Goal: Task Accomplishment & Management: Use online tool/utility

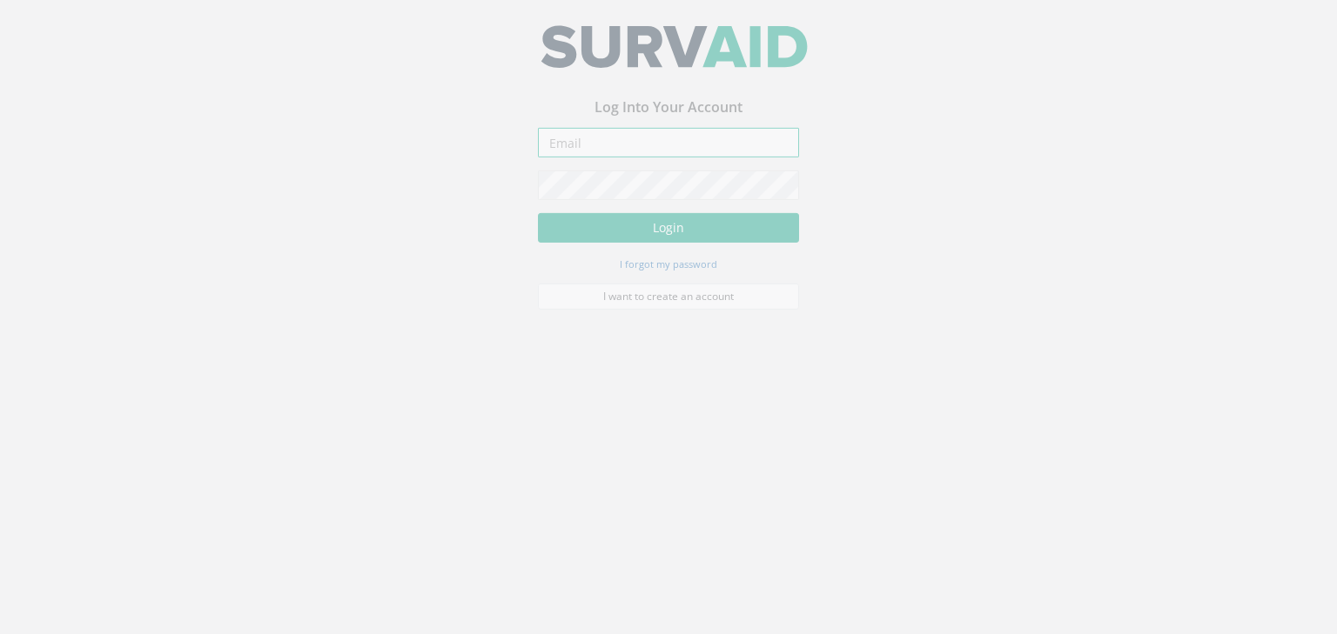
type input "[PERSON_NAME][EMAIL_ADDRESS][PERSON_NAME][DOMAIN_NAME]"
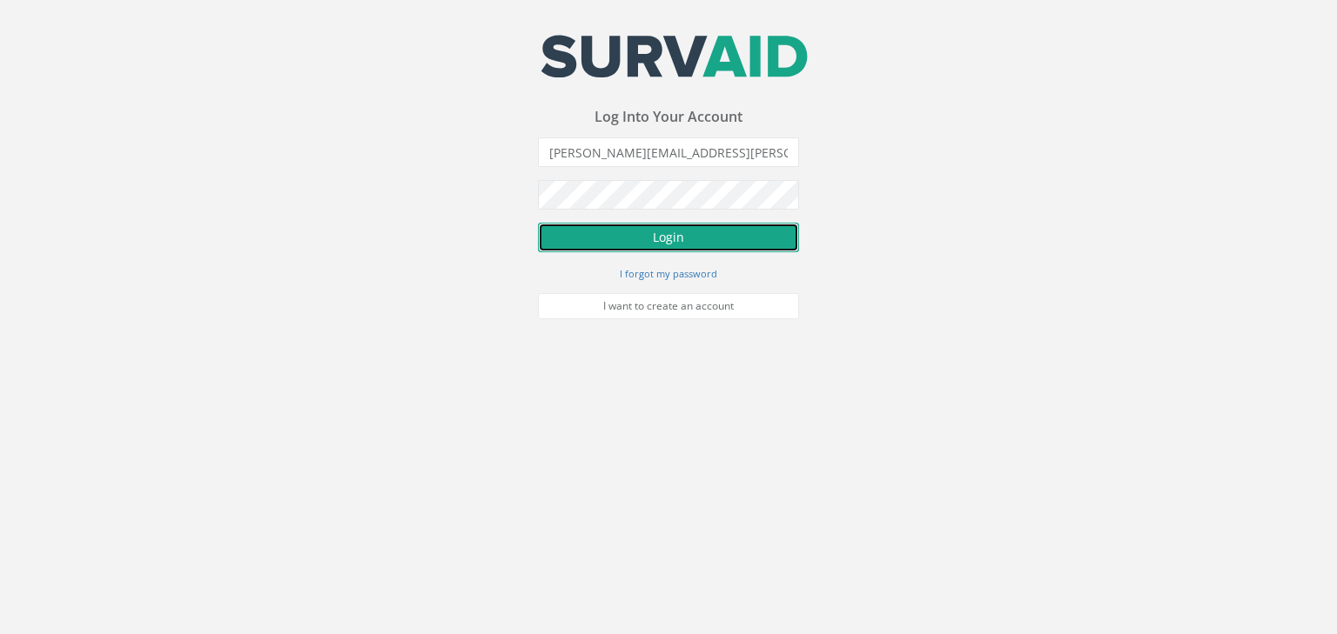
click at [646, 247] on button "Login" at bounding box center [668, 238] width 261 height 30
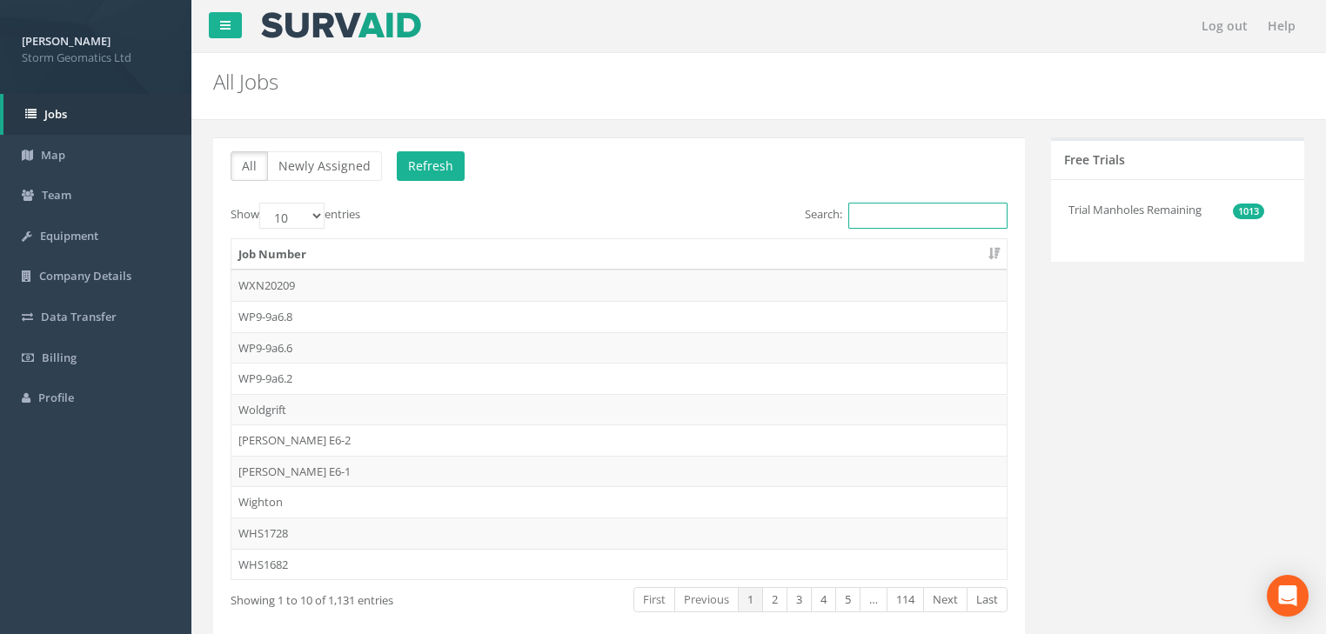
click at [911, 213] on input "Search:" at bounding box center [927, 216] width 159 height 26
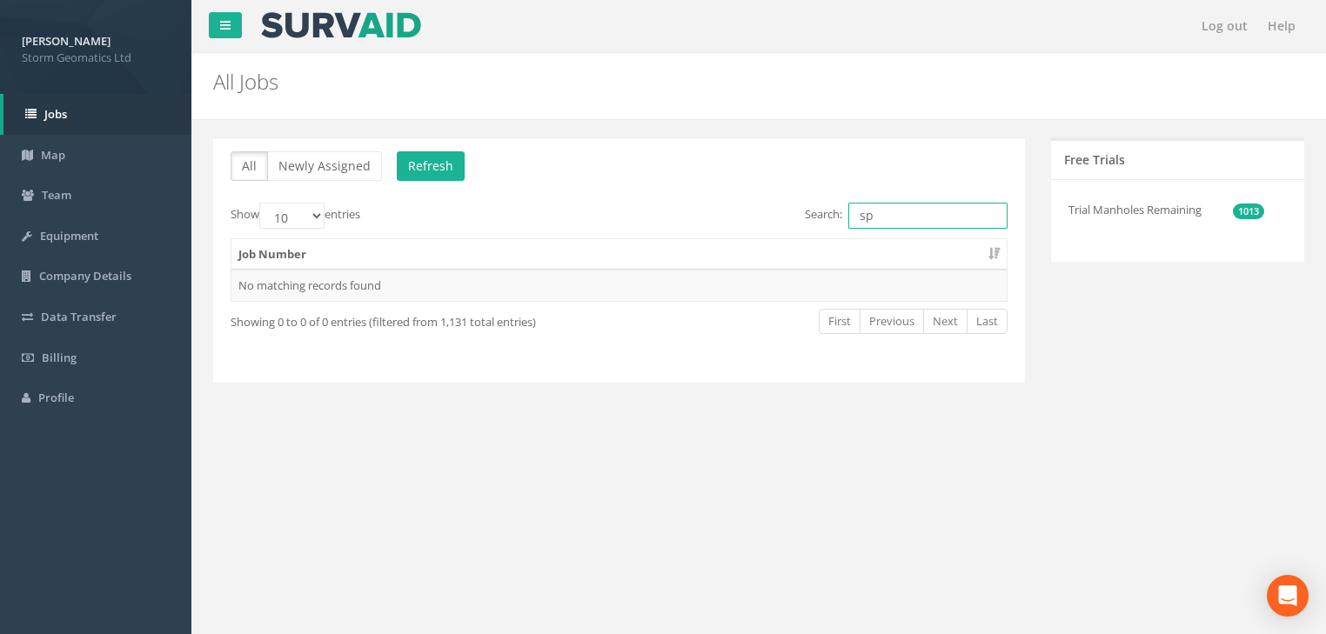
type input "s"
drag, startPoint x: 920, startPoint y: 213, endPoint x: 779, endPoint y: 230, distance: 141.9
click at [784, 225] on div "Search: gauging" at bounding box center [821, 218] width 376 height 30
type input "2758"
click at [305, 288] on td "25APM032758" at bounding box center [618, 285] width 775 height 31
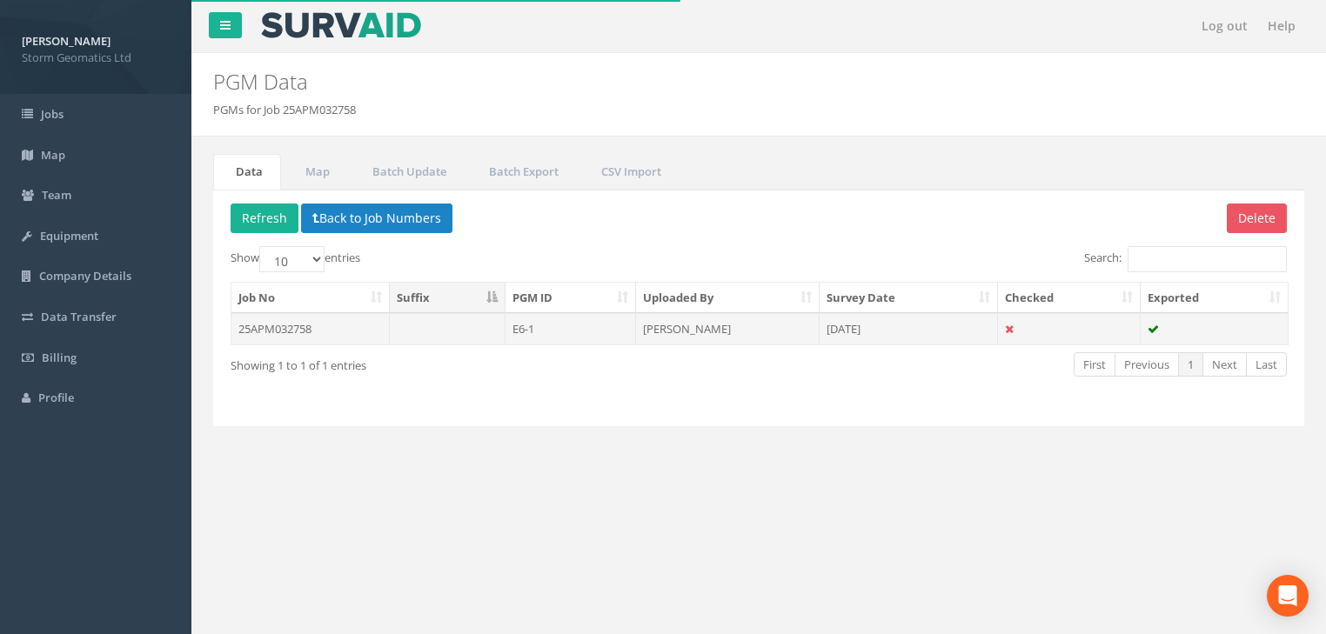
click at [390, 330] on td at bounding box center [448, 328] width 116 height 31
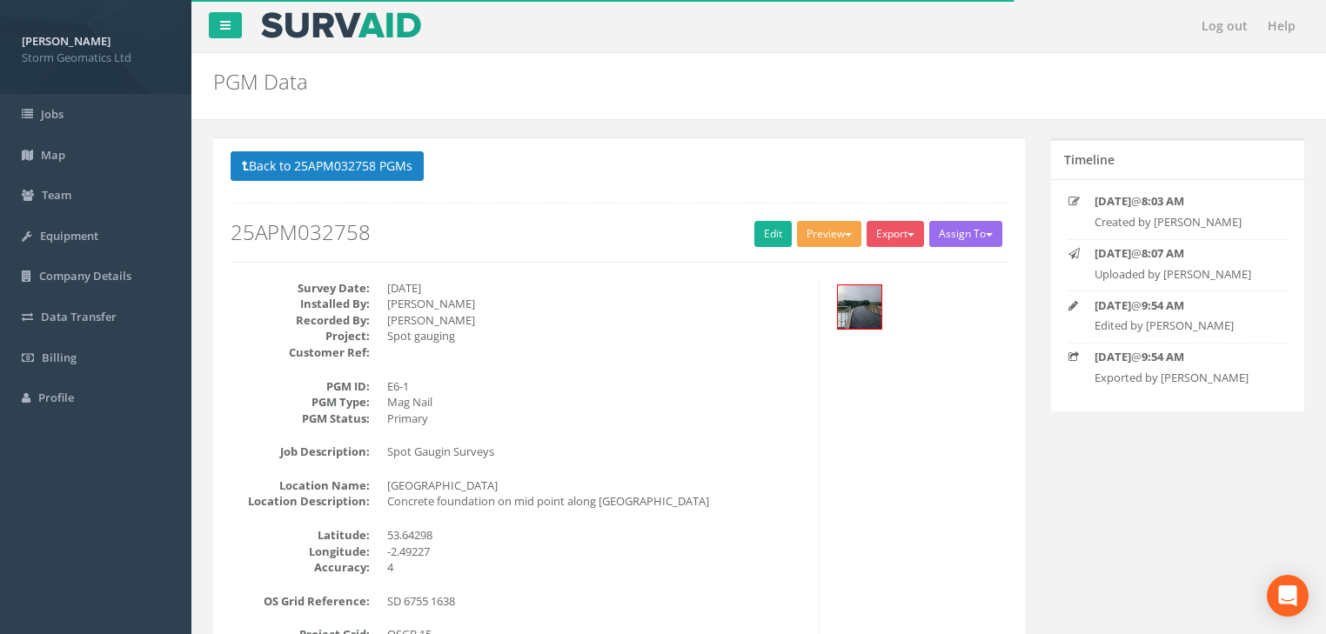
click at [832, 237] on button "Preview" at bounding box center [829, 234] width 64 height 26
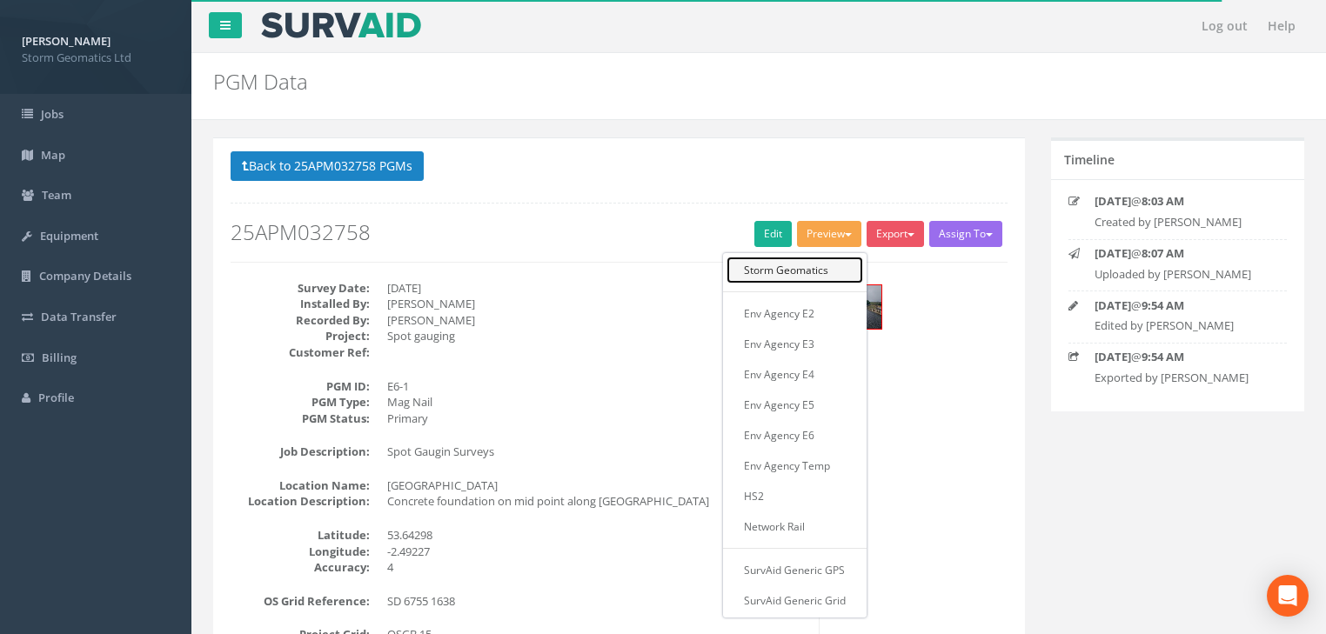
click at [817, 276] on link "Storm Geomatics" at bounding box center [795, 270] width 137 height 27
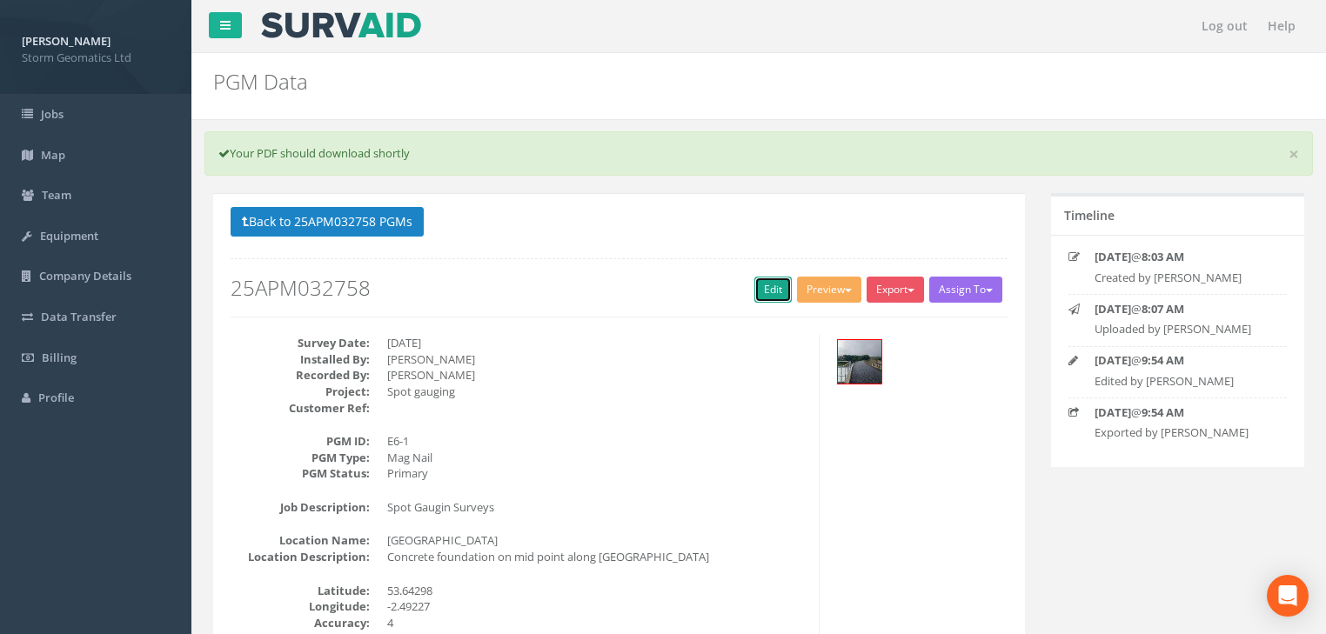
click at [769, 295] on link "Edit" at bounding box center [772, 290] width 37 height 26
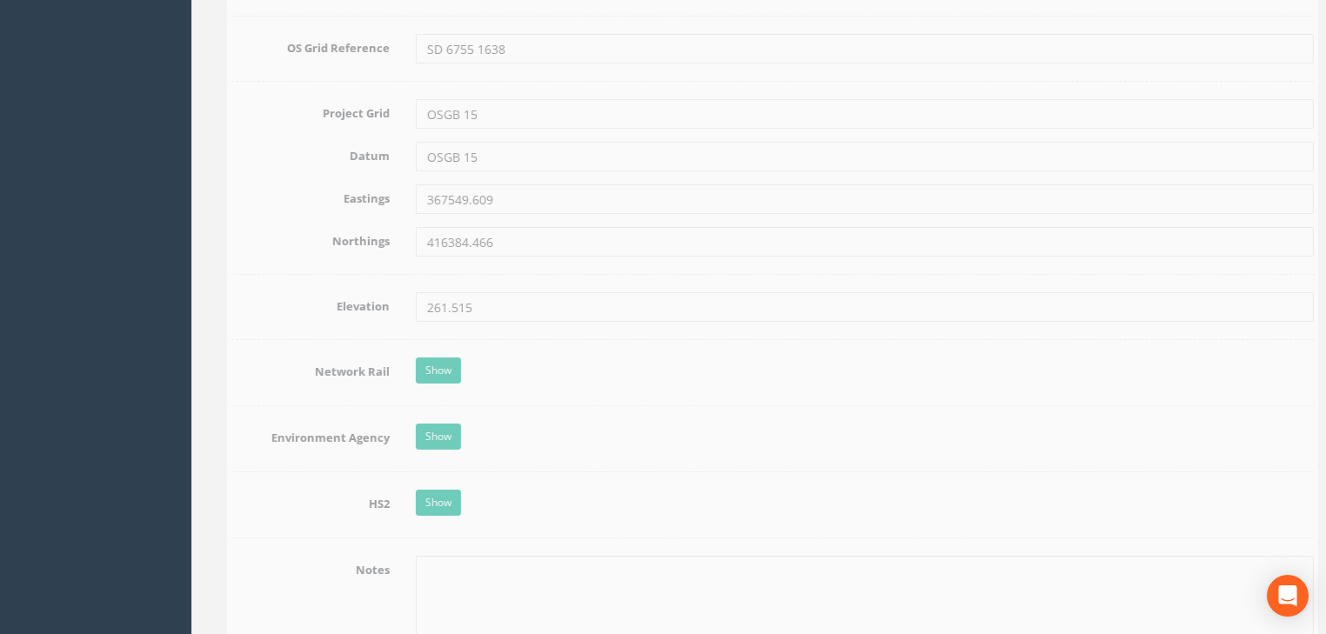
scroll to position [1392, 0]
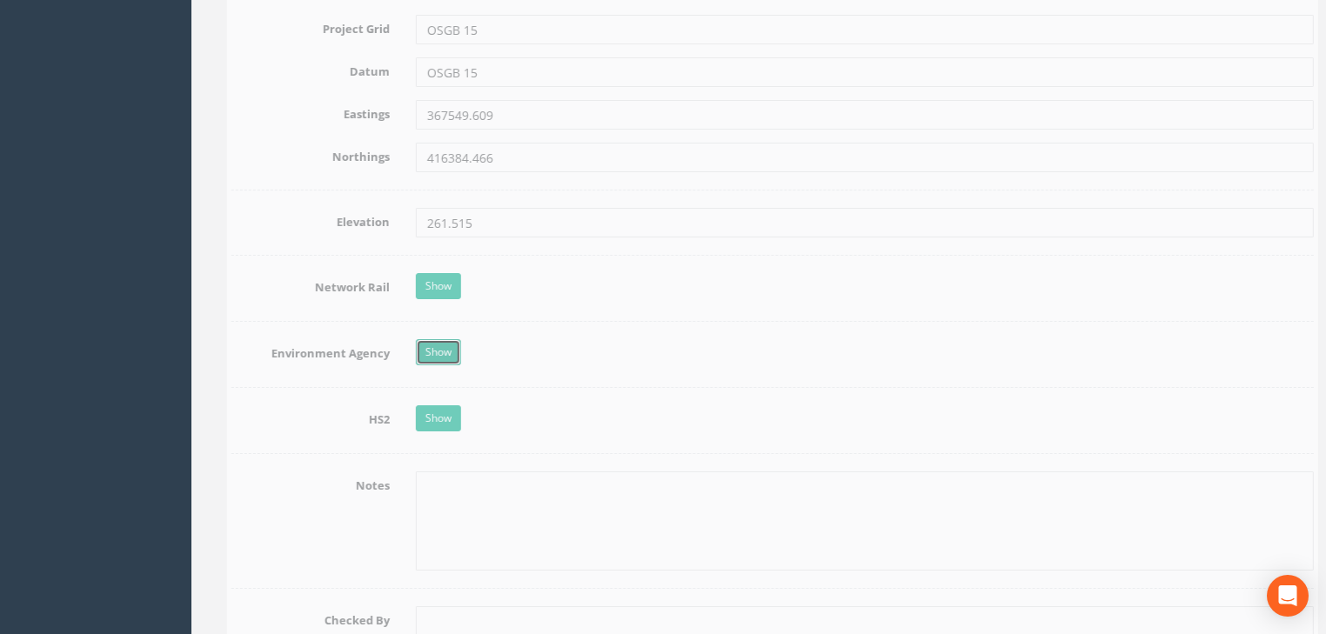
click at [433, 355] on link "Show" at bounding box center [424, 352] width 45 height 26
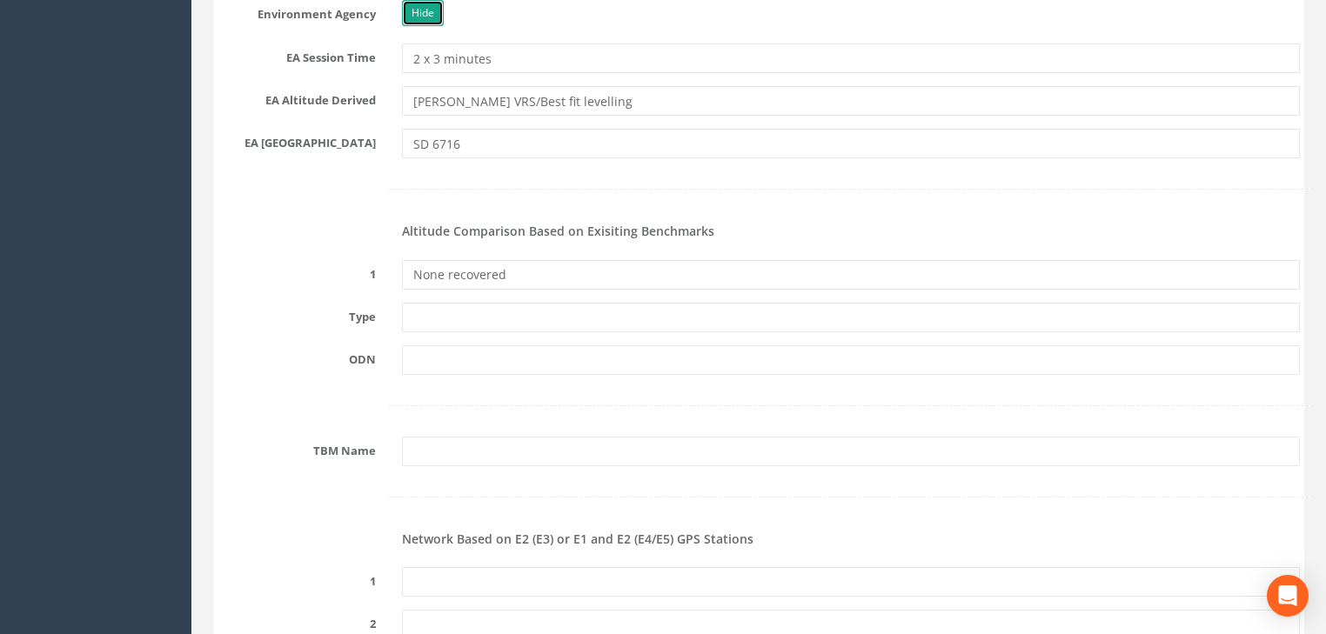
scroll to position [1810, 0]
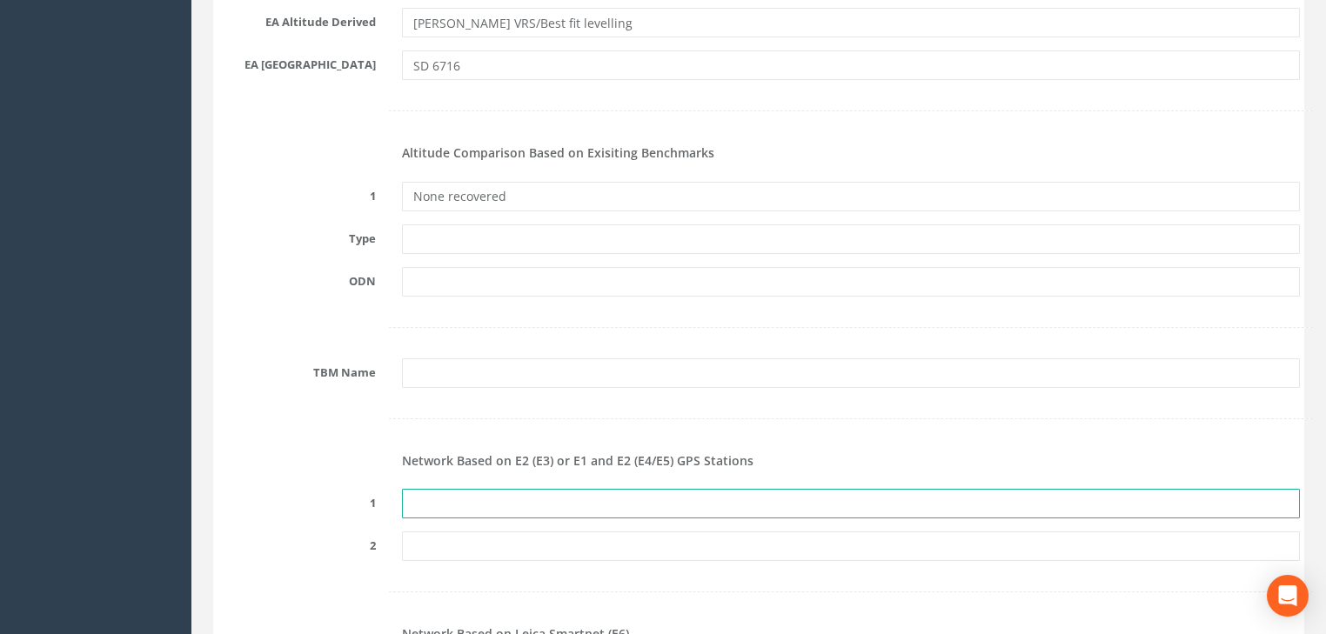
click at [482, 500] on input "text" at bounding box center [851, 504] width 898 height 30
click at [478, 507] on input "text" at bounding box center [851, 504] width 898 height 30
click at [462, 503] on input "text" at bounding box center [851, 504] width 898 height 30
paste input "PRS59728276622"
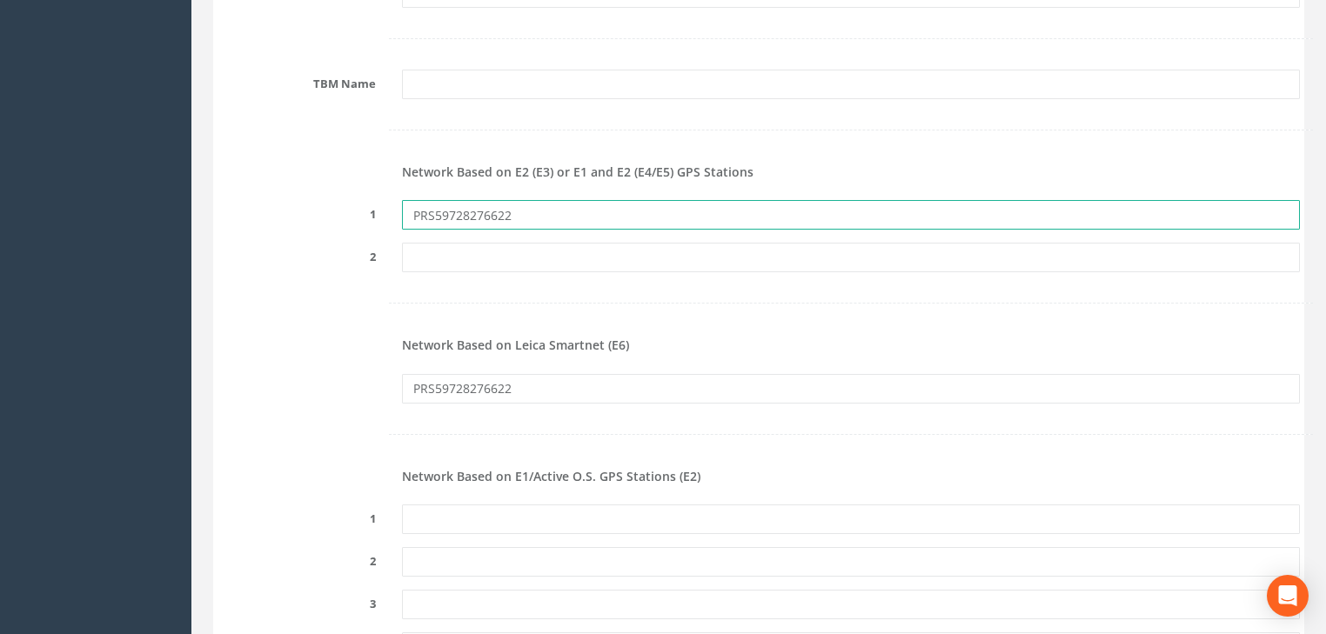
scroll to position [2158, 0]
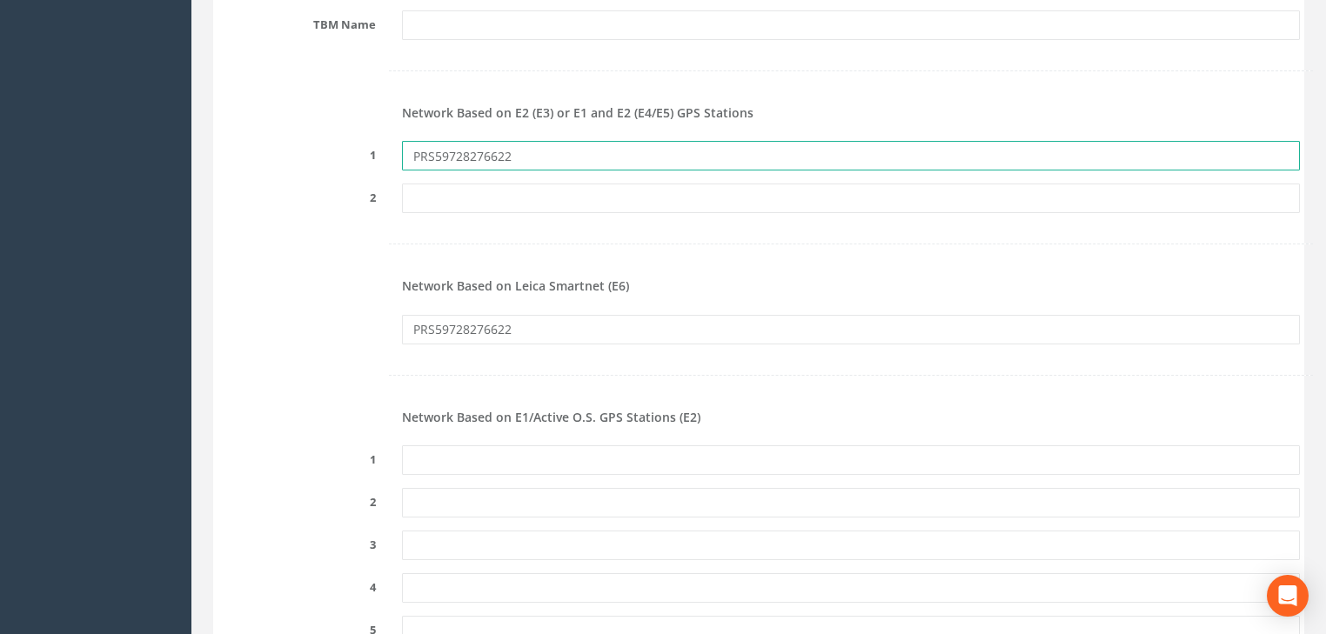
type input "PRS59728276622"
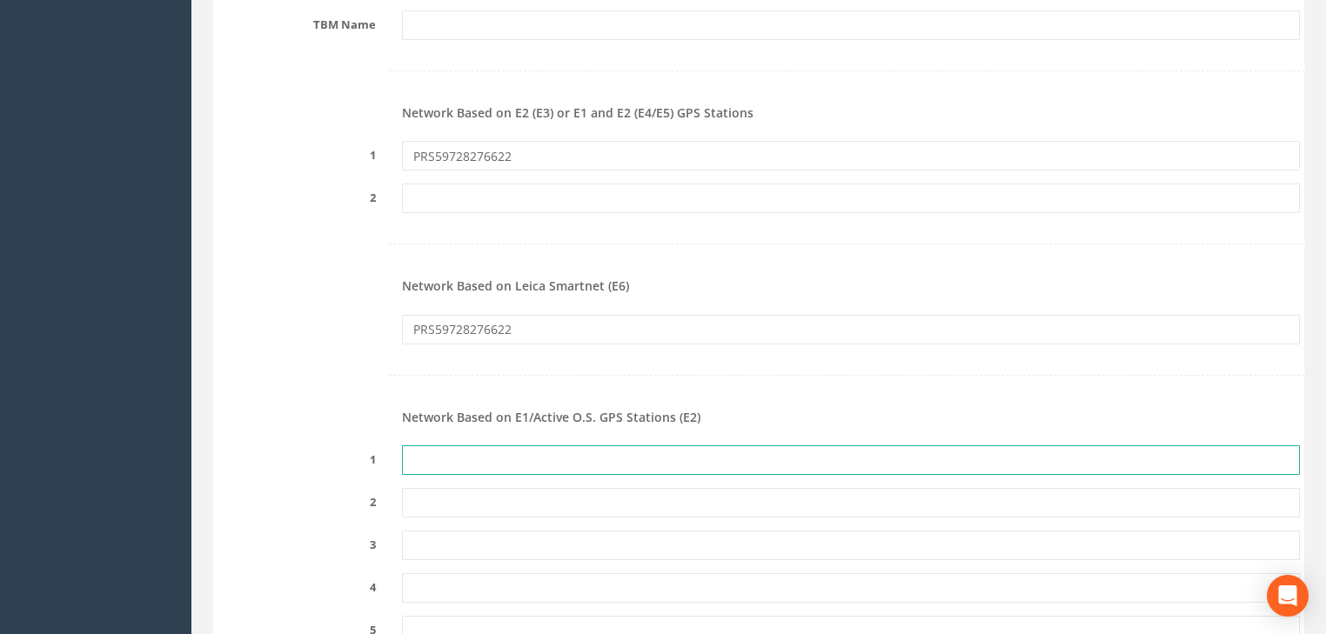
click at [492, 461] on input "text" at bounding box center [851, 461] width 898 height 30
paste input "PRS59728276622"
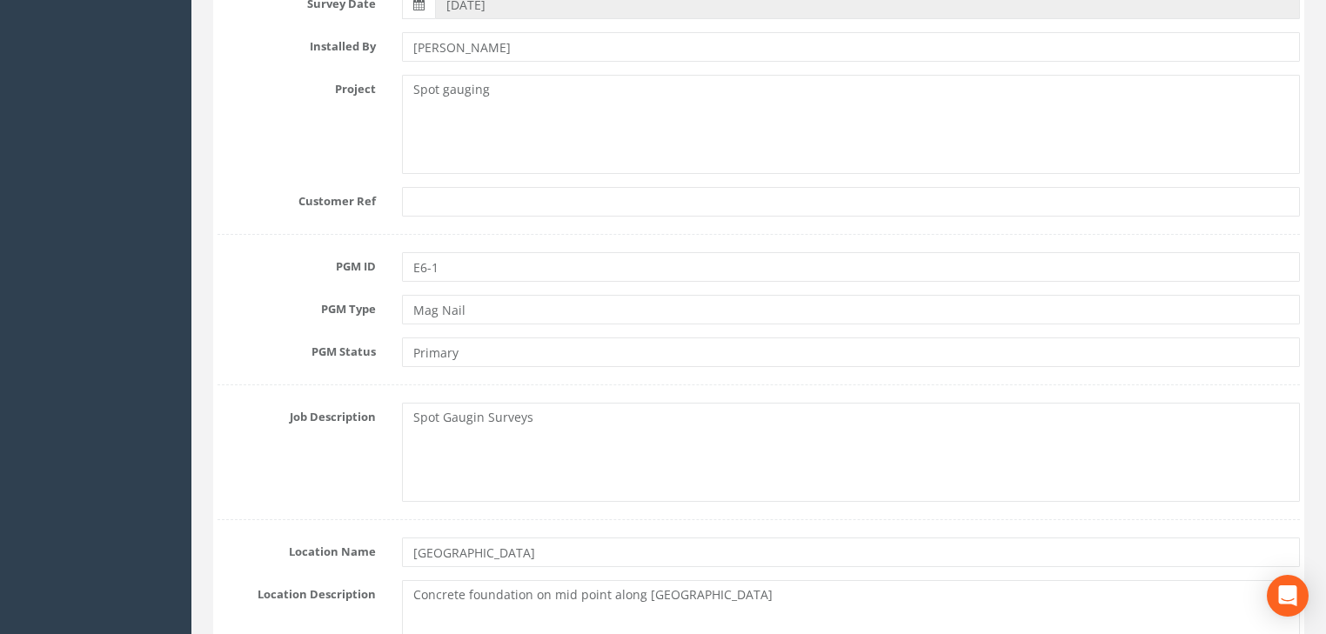
scroll to position [557, 0]
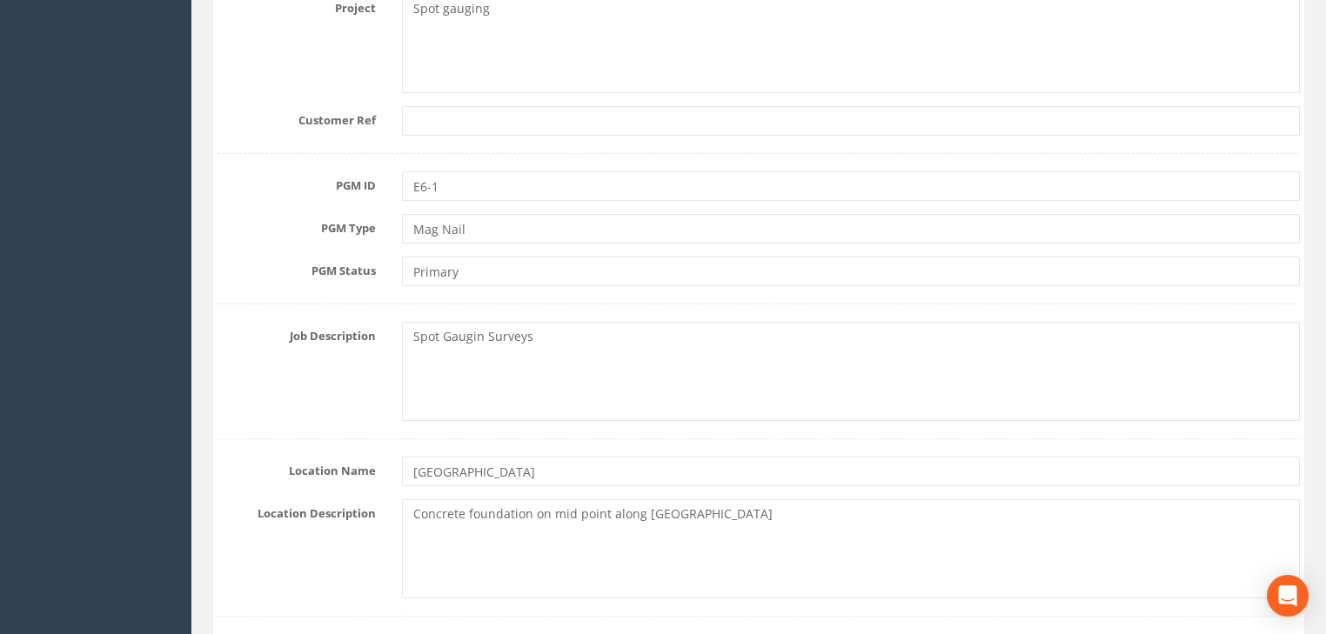
type input "PRS59728276622"
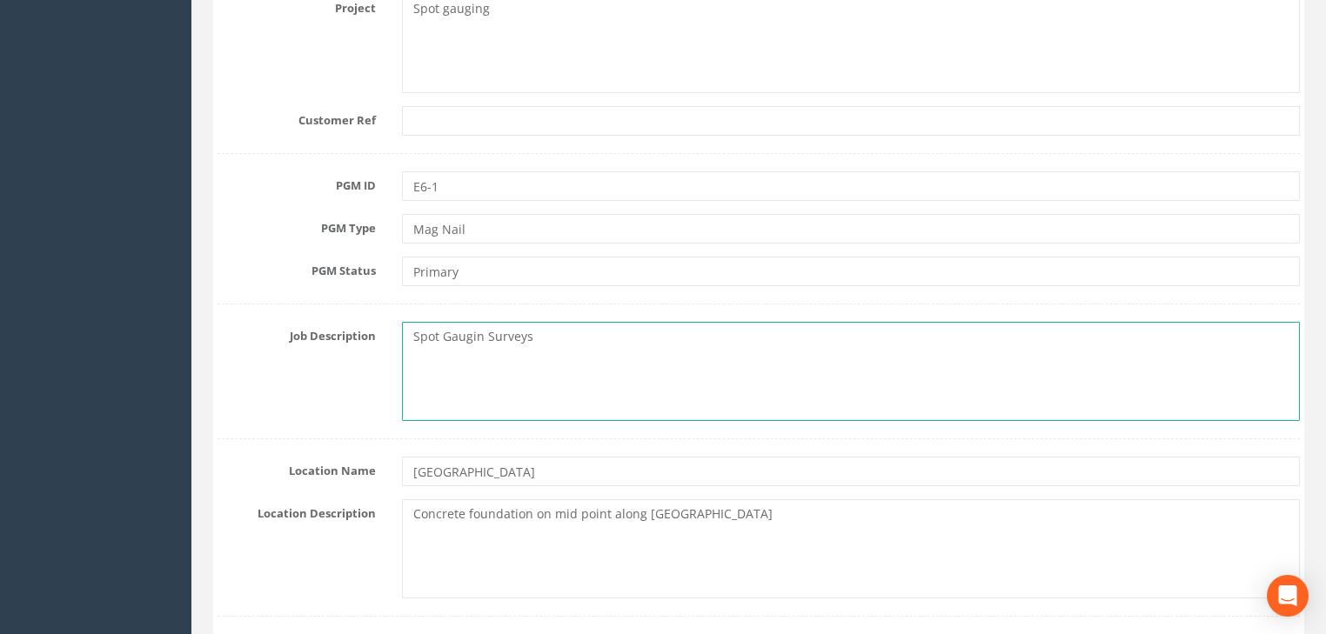
drag, startPoint x: 559, startPoint y: 343, endPoint x: 408, endPoint y: 343, distance: 150.5
click at [408, 343] on textarea "Spot Gaugin Surveys" at bounding box center [851, 371] width 898 height 99
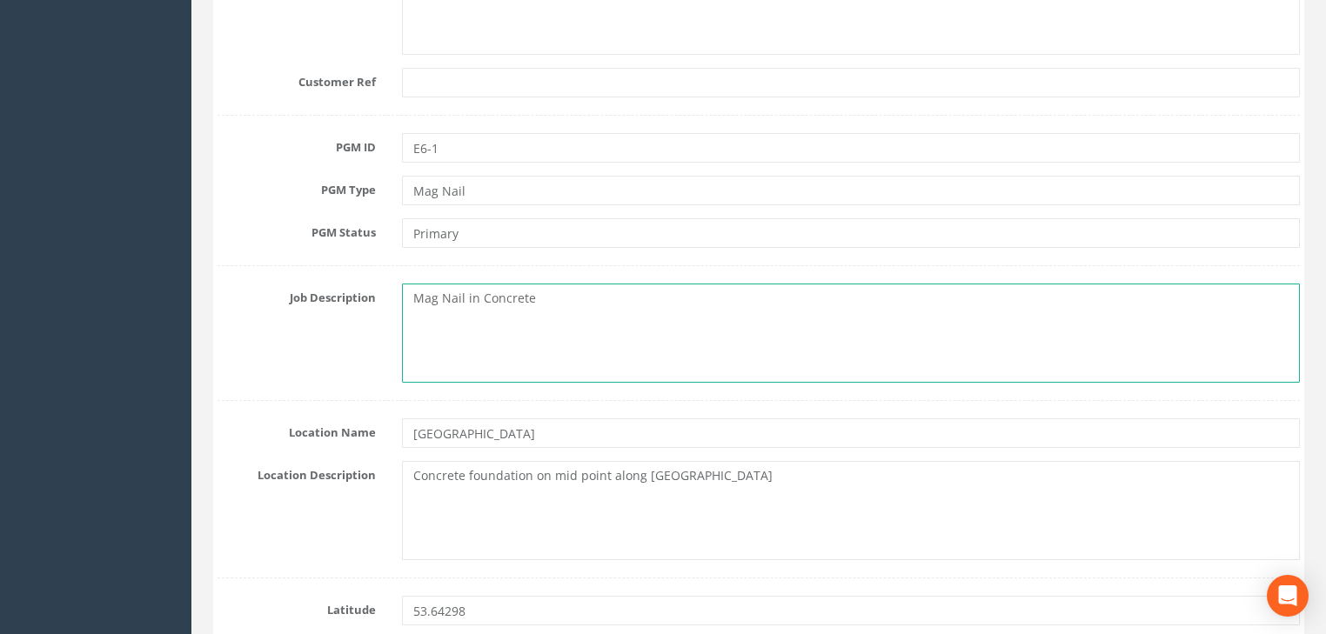
scroll to position [627, 0]
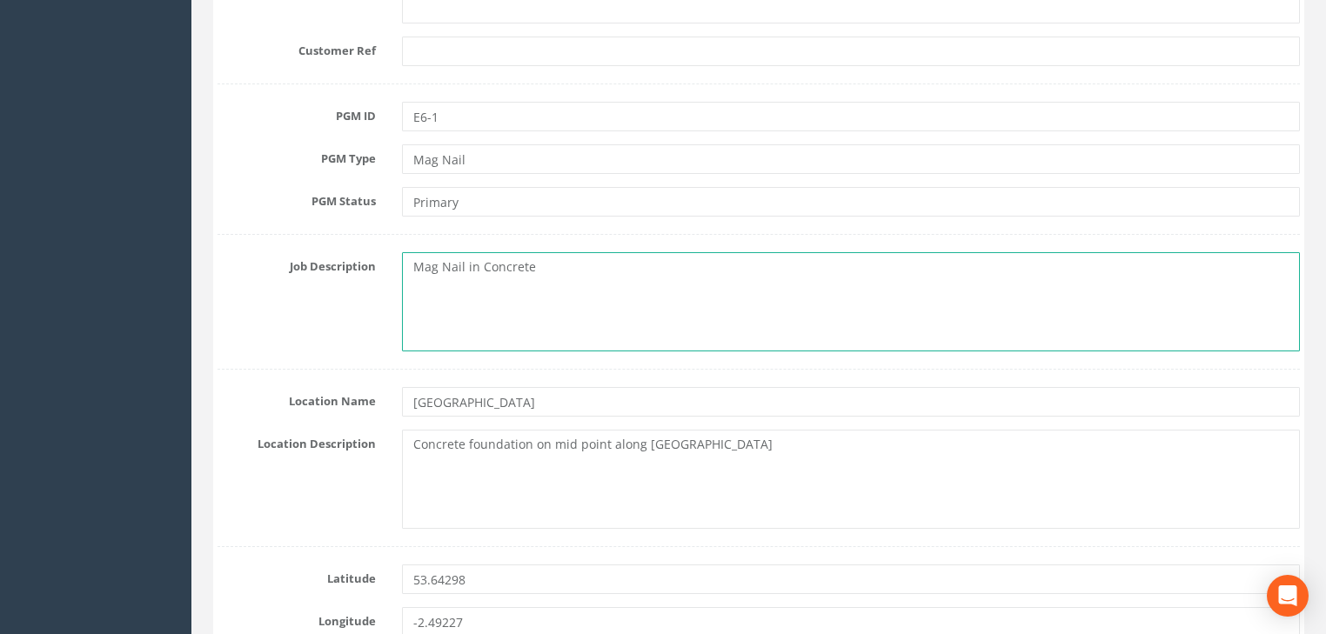
type textarea "Mag Nail in Concrete"
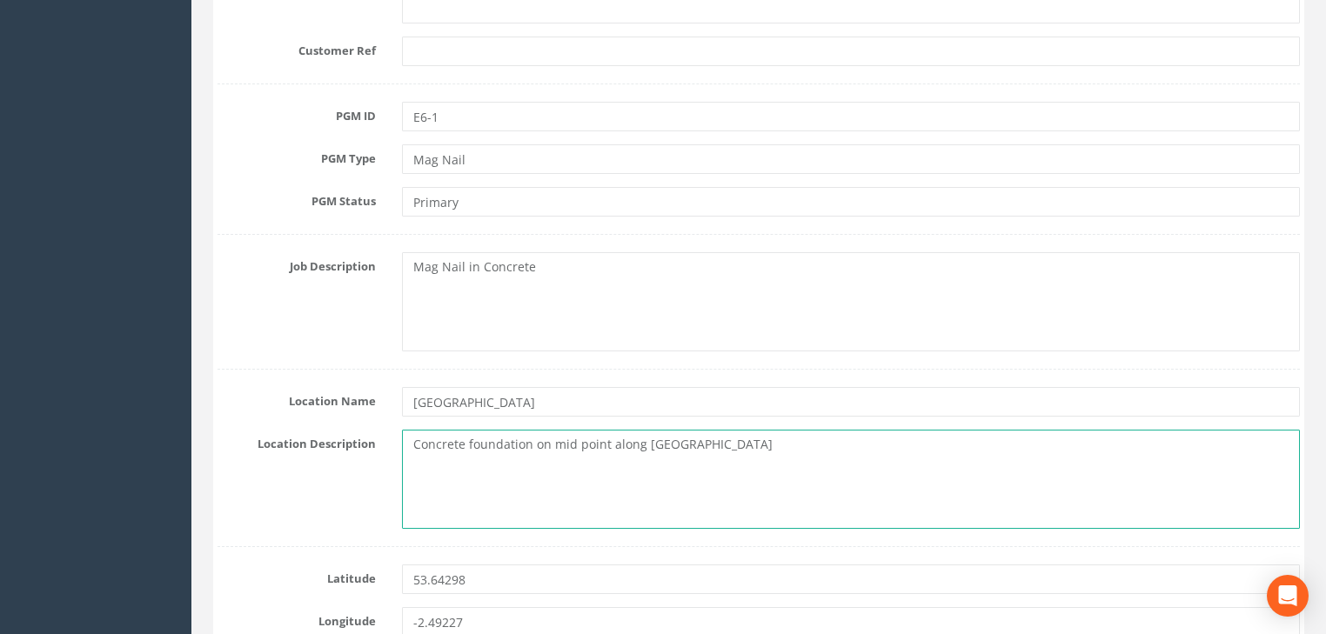
drag, startPoint x: 644, startPoint y: 446, endPoint x: 221, endPoint y: 459, distance: 423.1
click at [221, 459] on div "Location Description Concrete foundation on mid point along [GEOGRAPHIC_DATA] h…" at bounding box center [758, 479] width 1109 height 99
click at [601, 446] on textarea "Belmont Reservoir headwall" at bounding box center [851, 479] width 898 height 99
drag, startPoint x: 515, startPoint y: 442, endPoint x: 406, endPoint y: 442, distance: 108.8
click at [406, 442] on textarea "Belmont Reservoir headwall," at bounding box center [851, 479] width 898 height 99
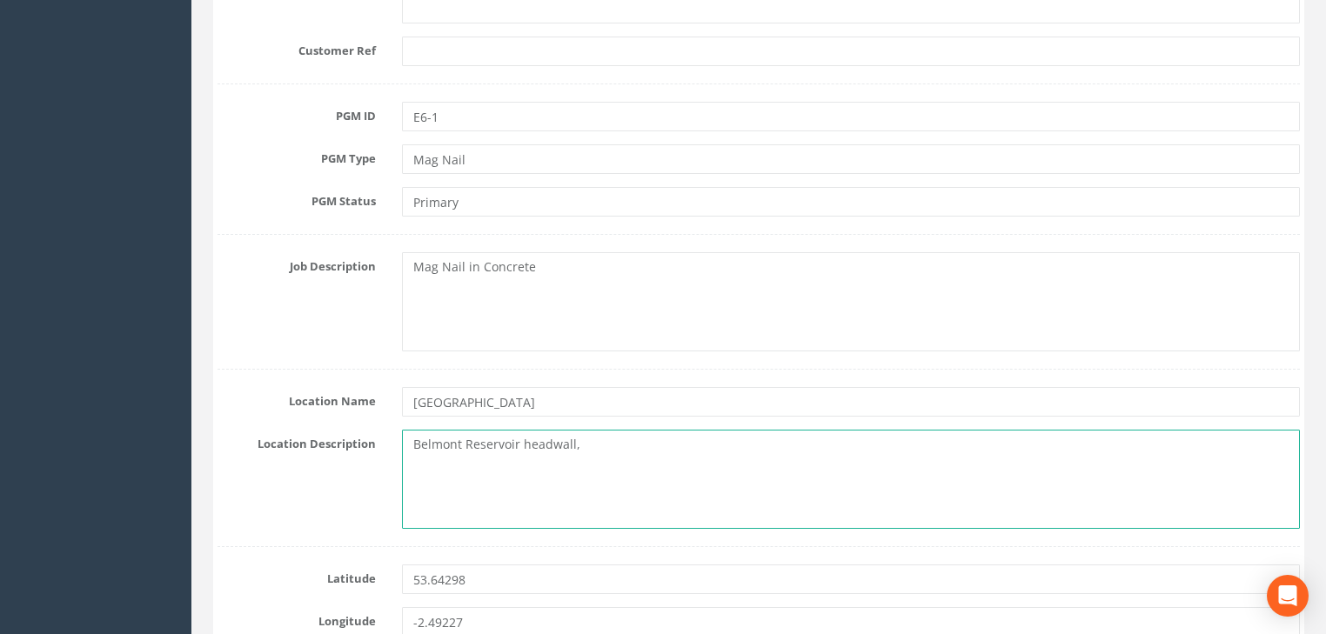
click at [599, 447] on textarea "Belmont Reservoir headwall," at bounding box center [851, 479] width 898 height 99
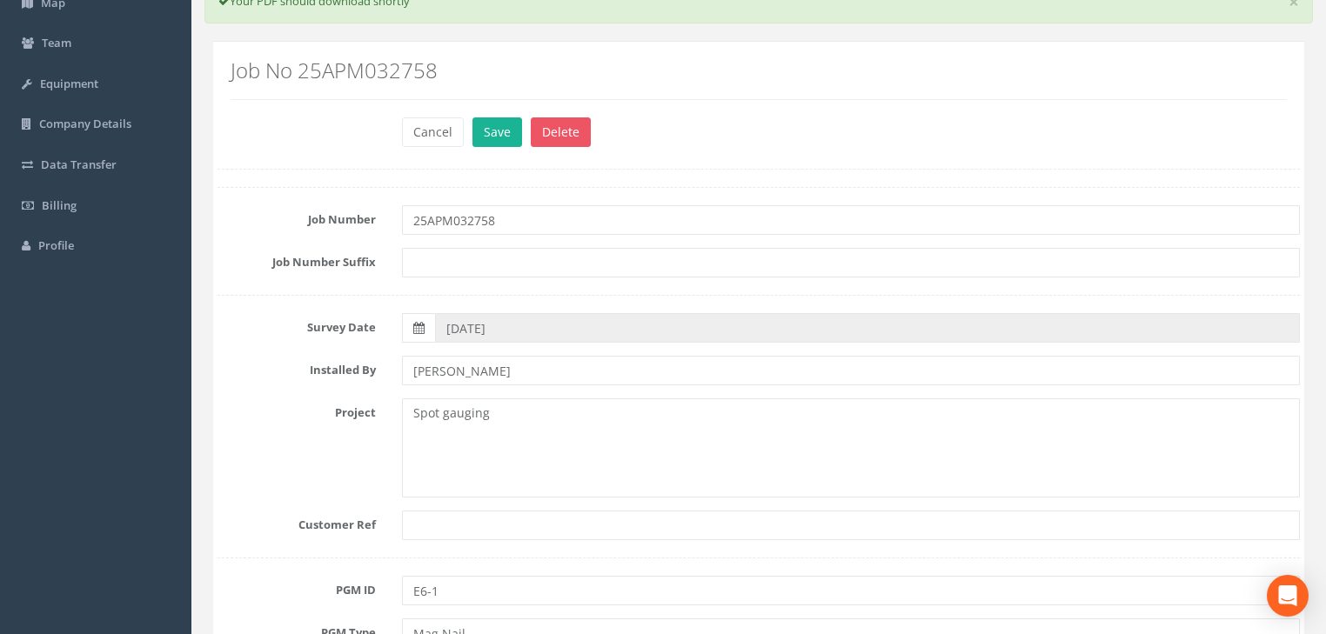
scroll to position [139, 0]
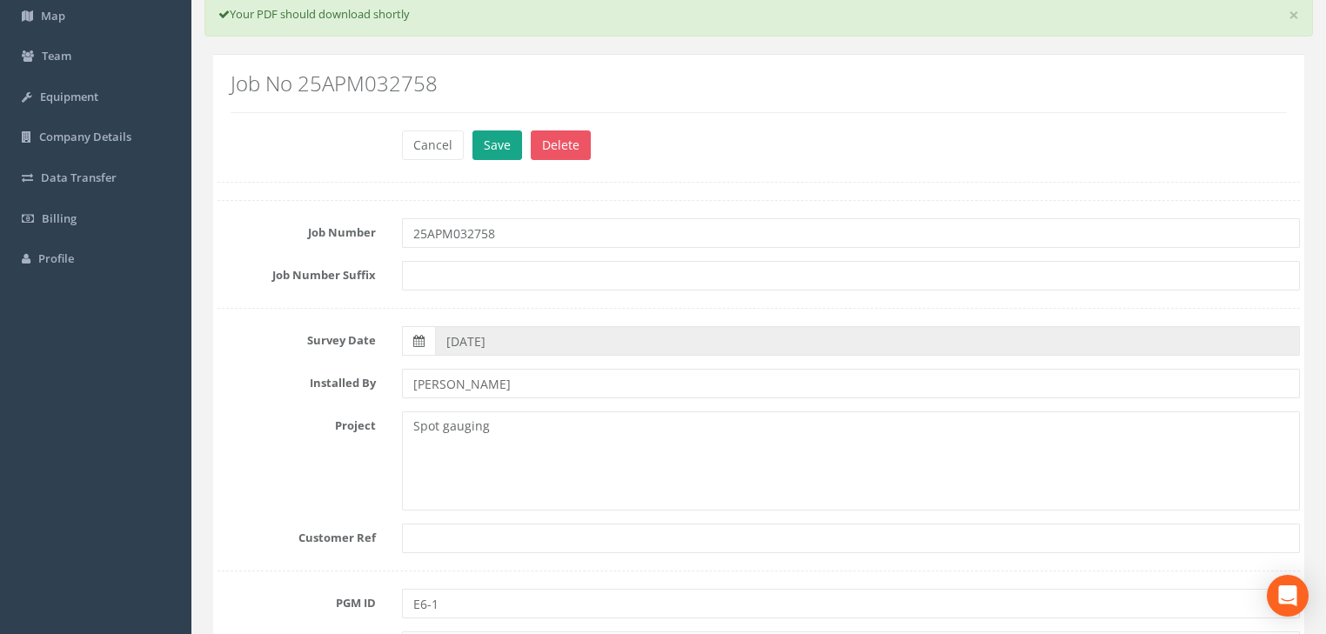
type textarea "[GEOGRAPHIC_DATA], [GEOGRAPHIC_DATA], [GEOGRAPHIC_DATA]"
click at [505, 147] on button "Save" at bounding box center [498, 146] width 50 height 30
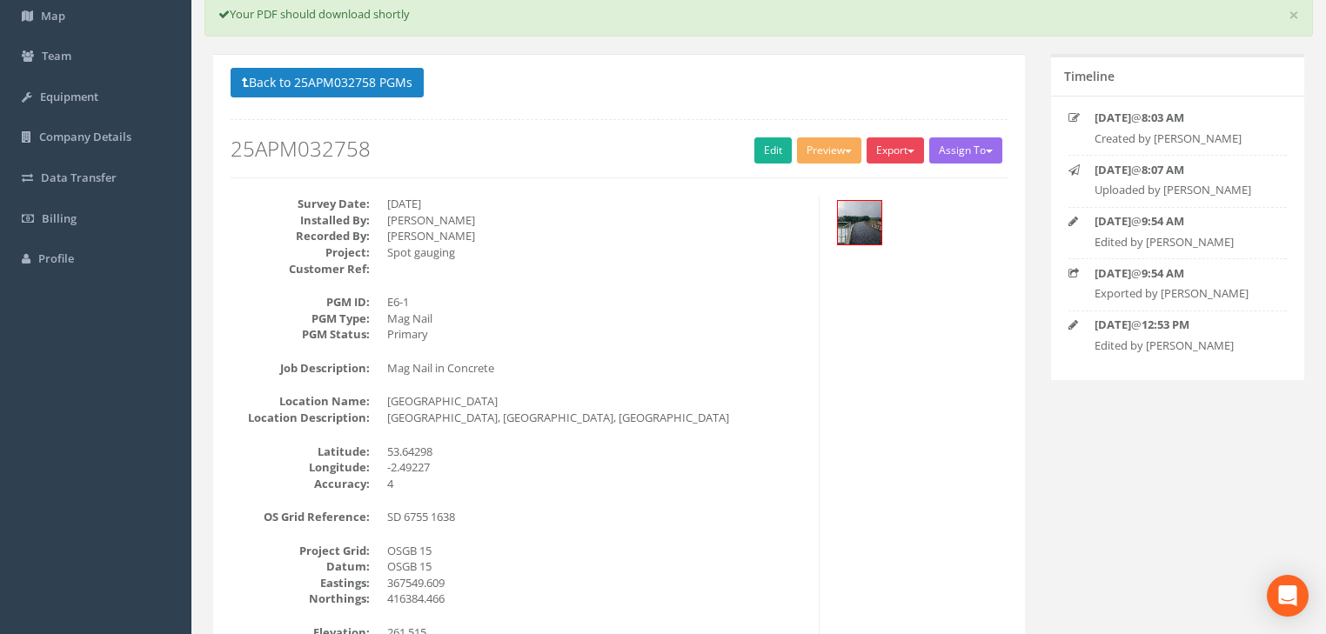
click at [903, 152] on button "Export" at bounding box center [895, 150] width 57 height 26
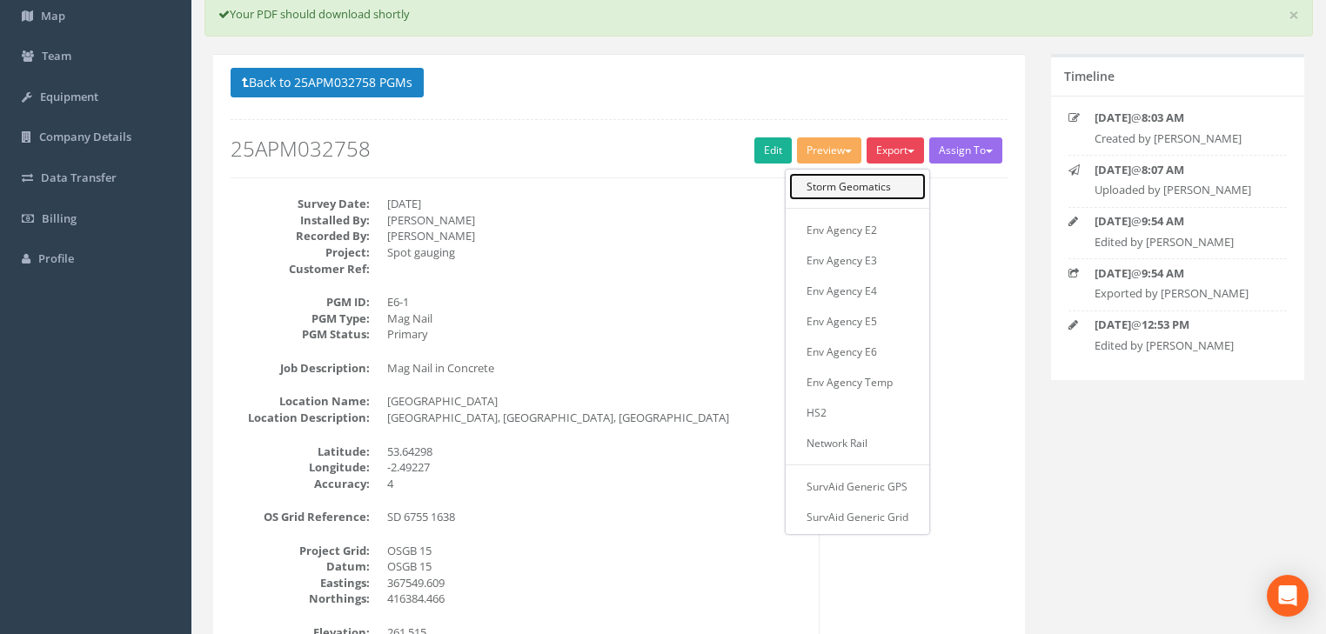
click at [881, 187] on link "Storm Geomatics" at bounding box center [857, 186] width 137 height 27
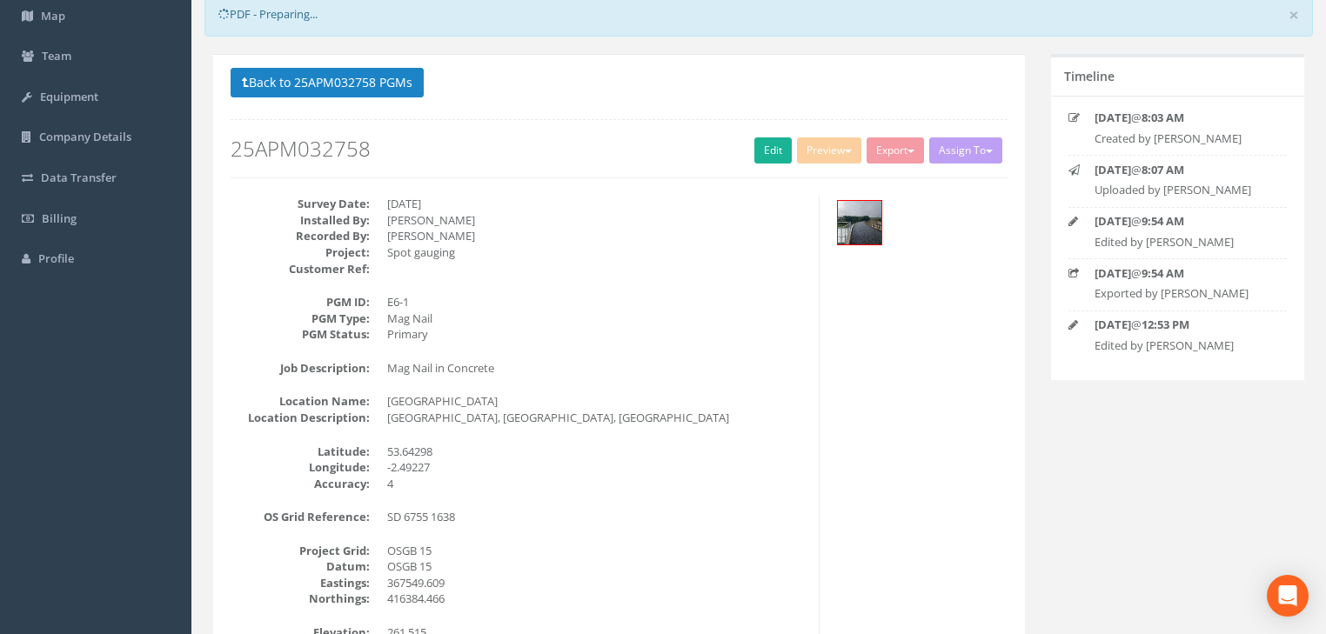
scroll to position [84, 0]
